Goal: Information Seeking & Learning: Learn about a topic

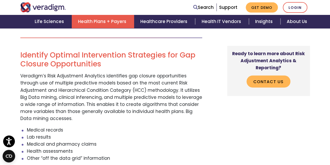
scroll to position [580, 0]
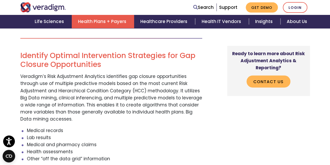
click at [74, 103] on p "Veradigm’s Risk Adjustment Analytics identifies gap closure opportunities throu…" at bounding box center [111, 98] width 182 height 50
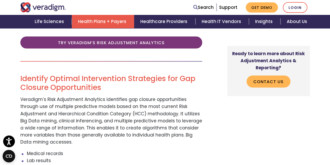
scroll to position [556, 0]
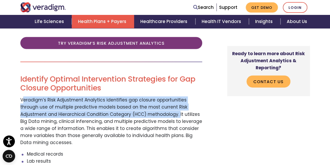
drag, startPoint x: 139, startPoint y: 96, endPoint x: 22, endPoint y: 80, distance: 118.8
click at [22, 96] on p "Veradigm’s Risk Adjustment Analytics identifies gap closure opportunities throu…" at bounding box center [111, 121] width 182 height 50
click at [42, 96] on p "Veradigm’s Risk Adjustment Analytics identifies gap closure opportunities throu…" at bounding box center [111, 121] width 182 height 50
drag, startPoint x: 138, startPoint y: 97, endPoint x: 11, endPoint y: 82, distance: 127.9
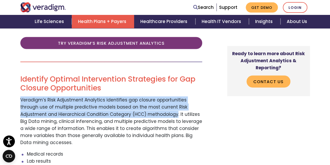
copy p "Veradigm’s Risk Adjustment Analytics identifies gap closure opportunities throu…"
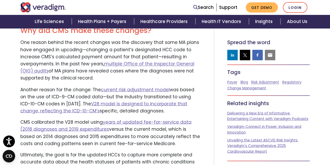
scroll to position [410, 0]
